Goal: Navigation & Orientation: Find specific page/section

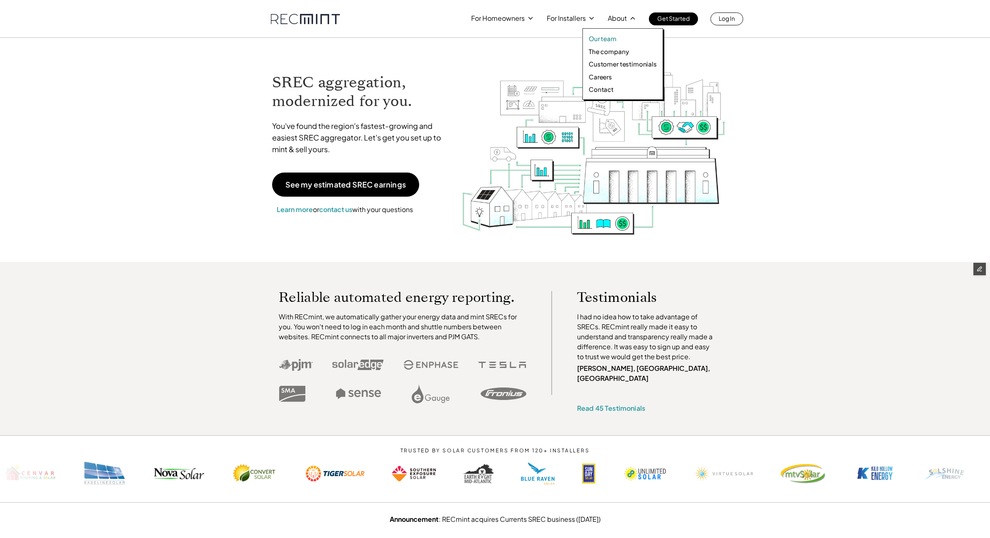
click at [613, 38] on p "Our team" at bounding box center [603, 38] width 28 height 8
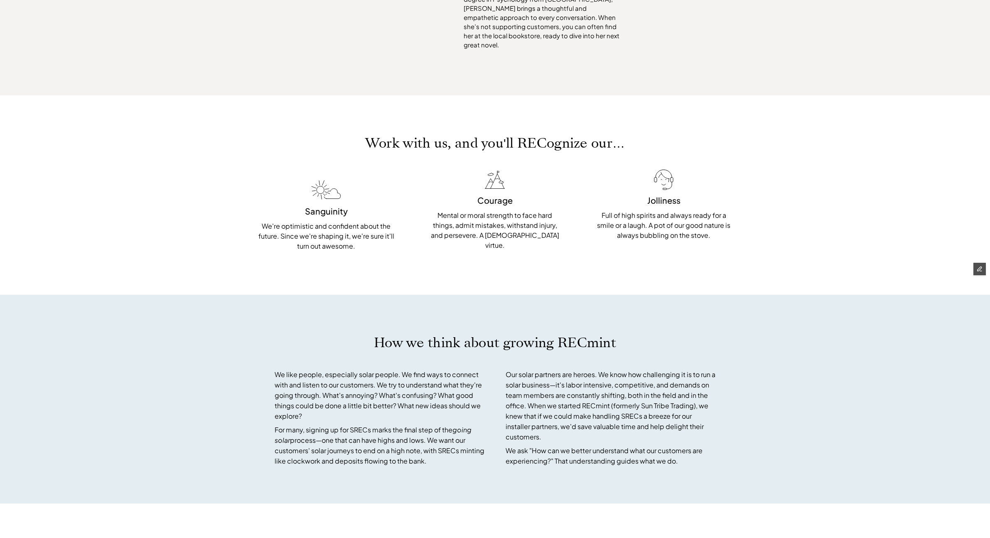
scroll to position [2471, 0]
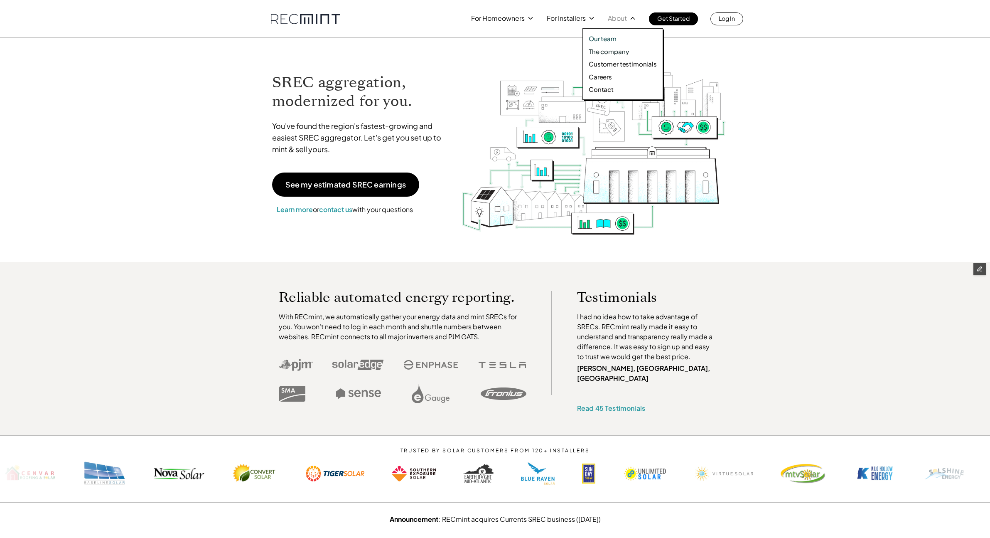
click at [611, 38] on p "Our team" at bounding box center [603, 38] width 28 height 8
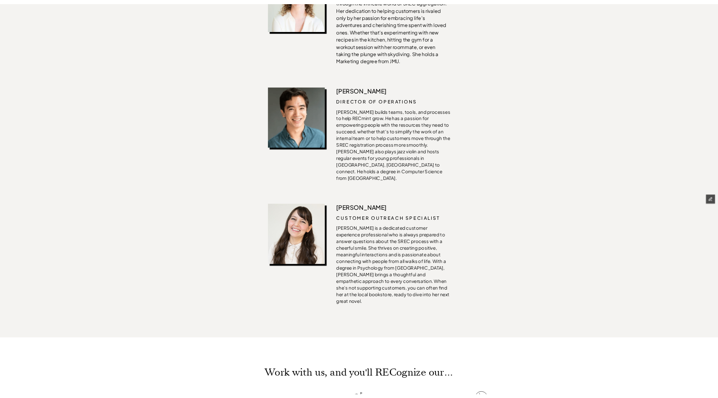
scroll to position [1719, 0]
